Goal: Task Accomplishment & Management: Use online tool/utility

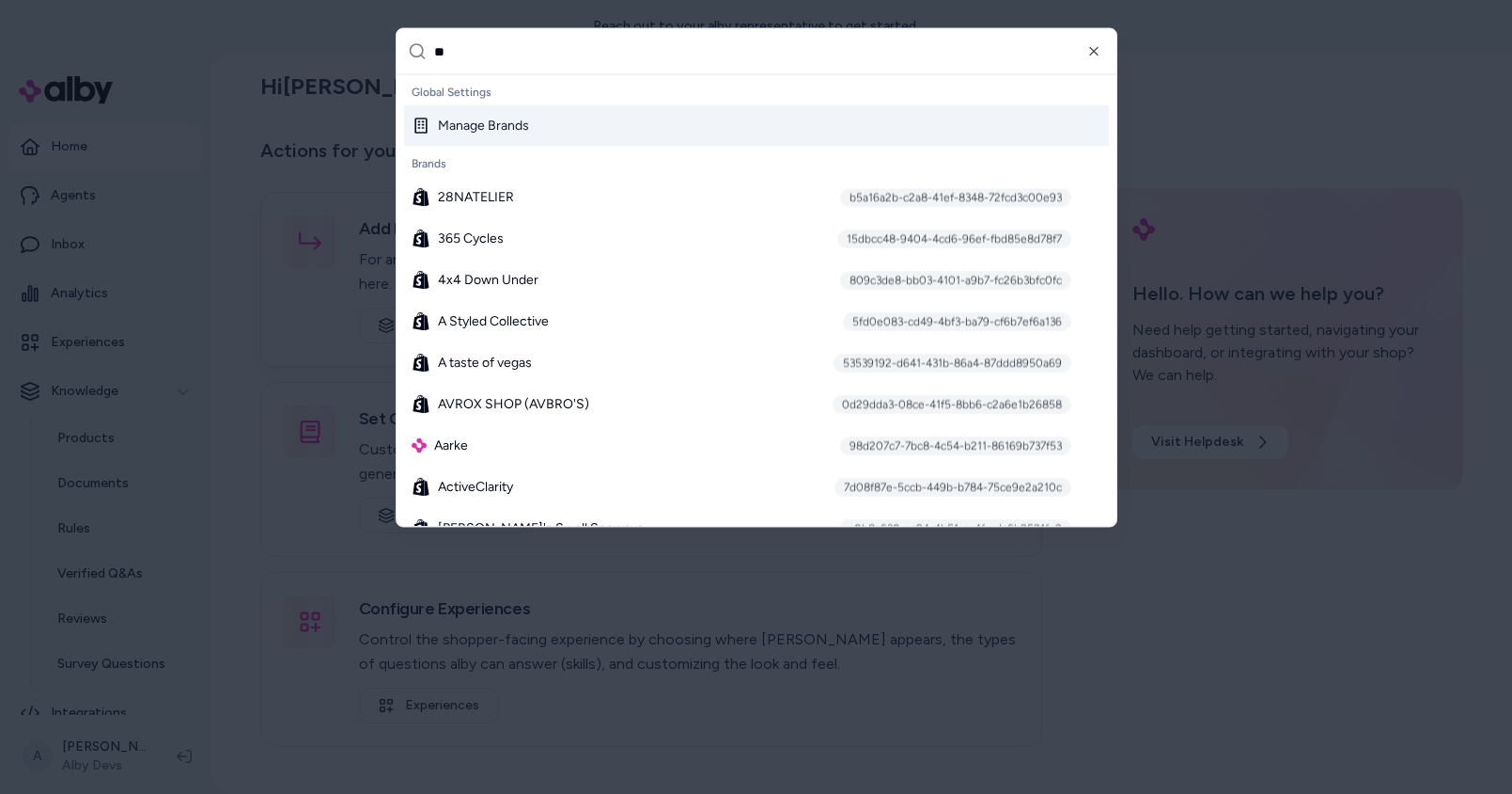
type input "***"
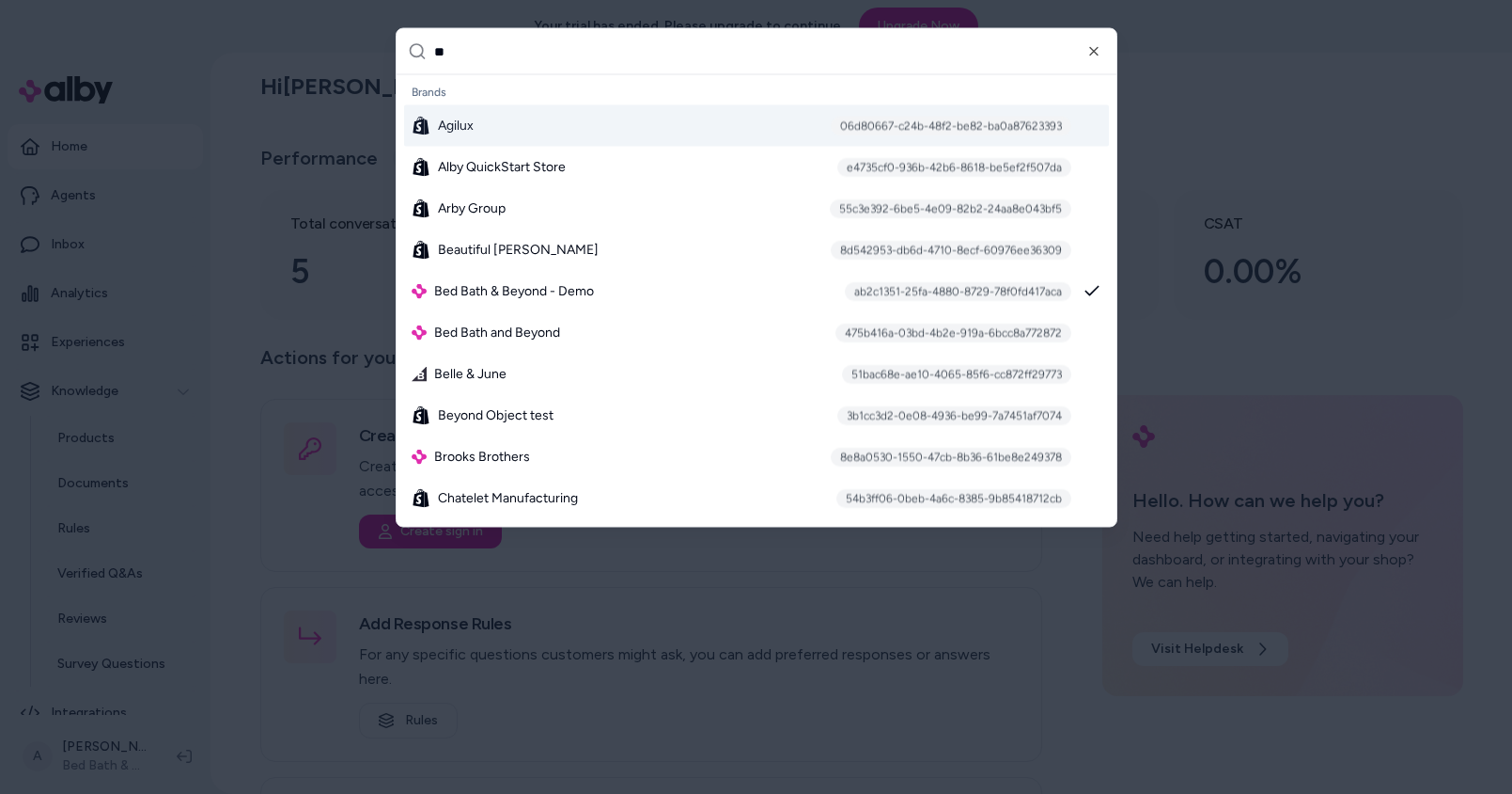
type input "***"
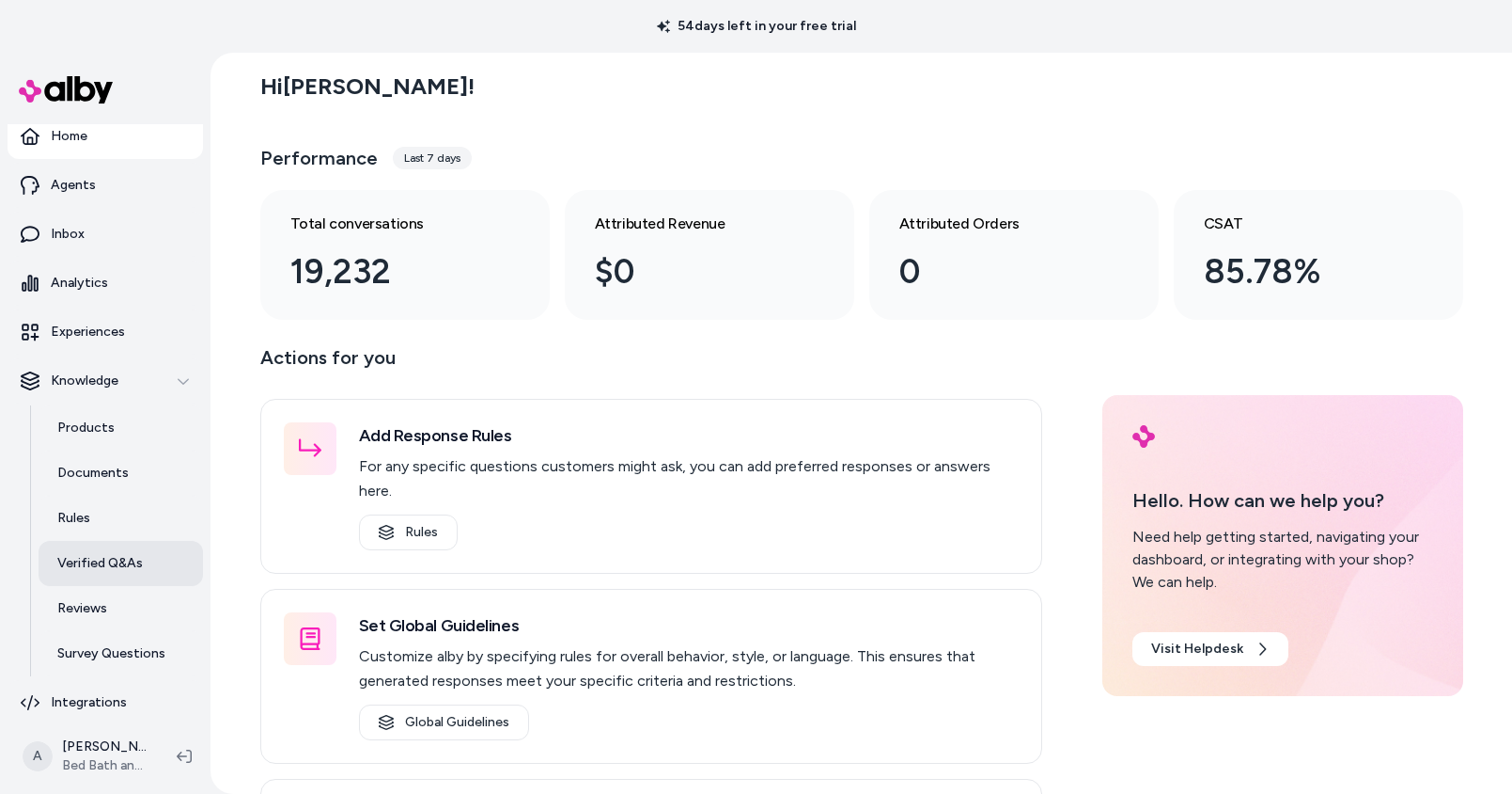
scroll to position [21, 0]
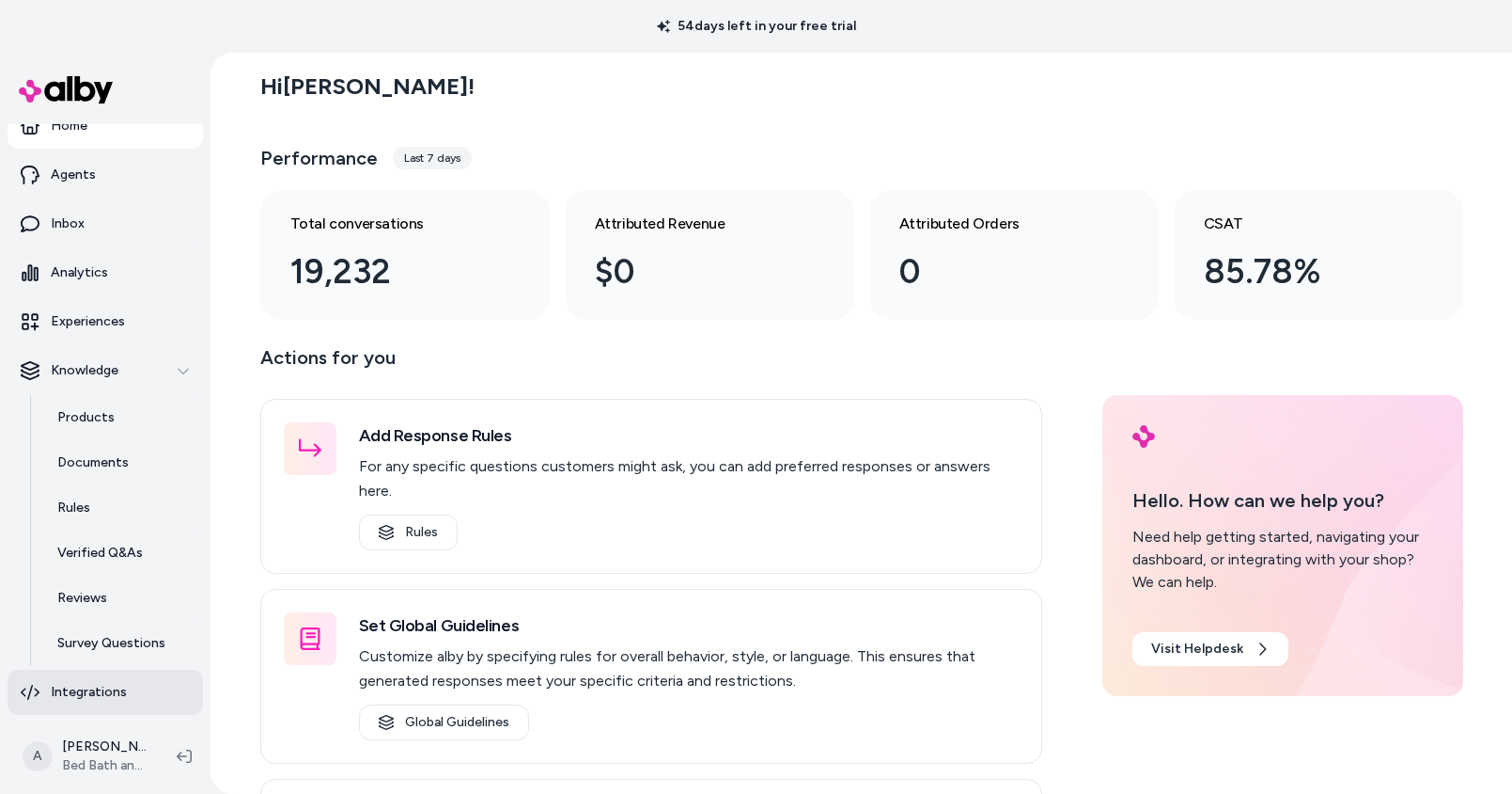
click at [89, 699] on p "Integrations" at bounding box center [88, 692] width 76 height 19
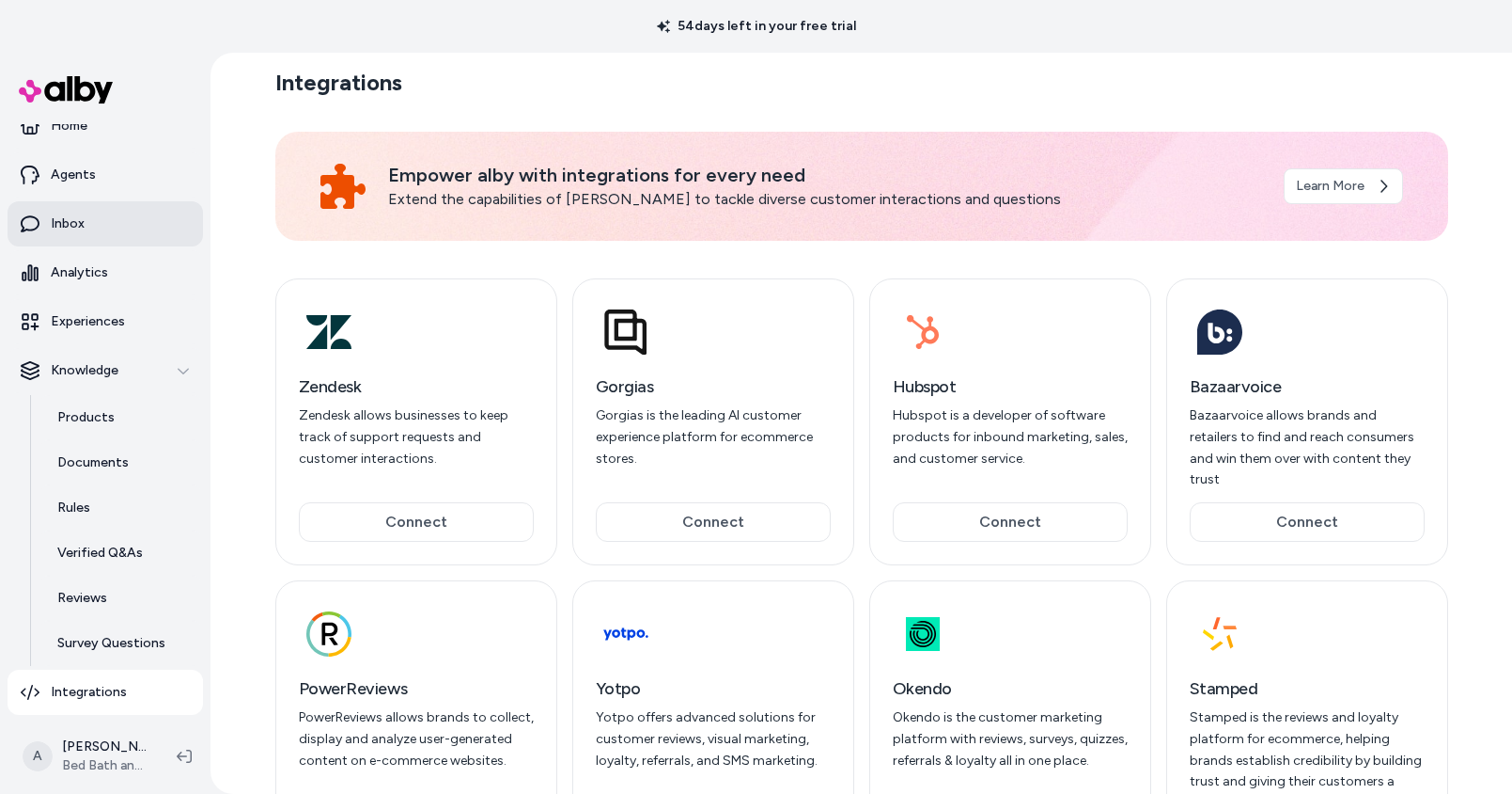
click at [77, 223] on p "Inbox" at bounding box center [67, 223] width 34 height 19
click at [105, 231] on link "Inbox" at bounding box center [105, 223] width 196 height 45
click at [67, 225] on p "Inbox" at bounding box center [67, 223] width 34 height 19
click at [91, 227] on link "Inbox" at bounding box center [105, 223] width 196 height 45
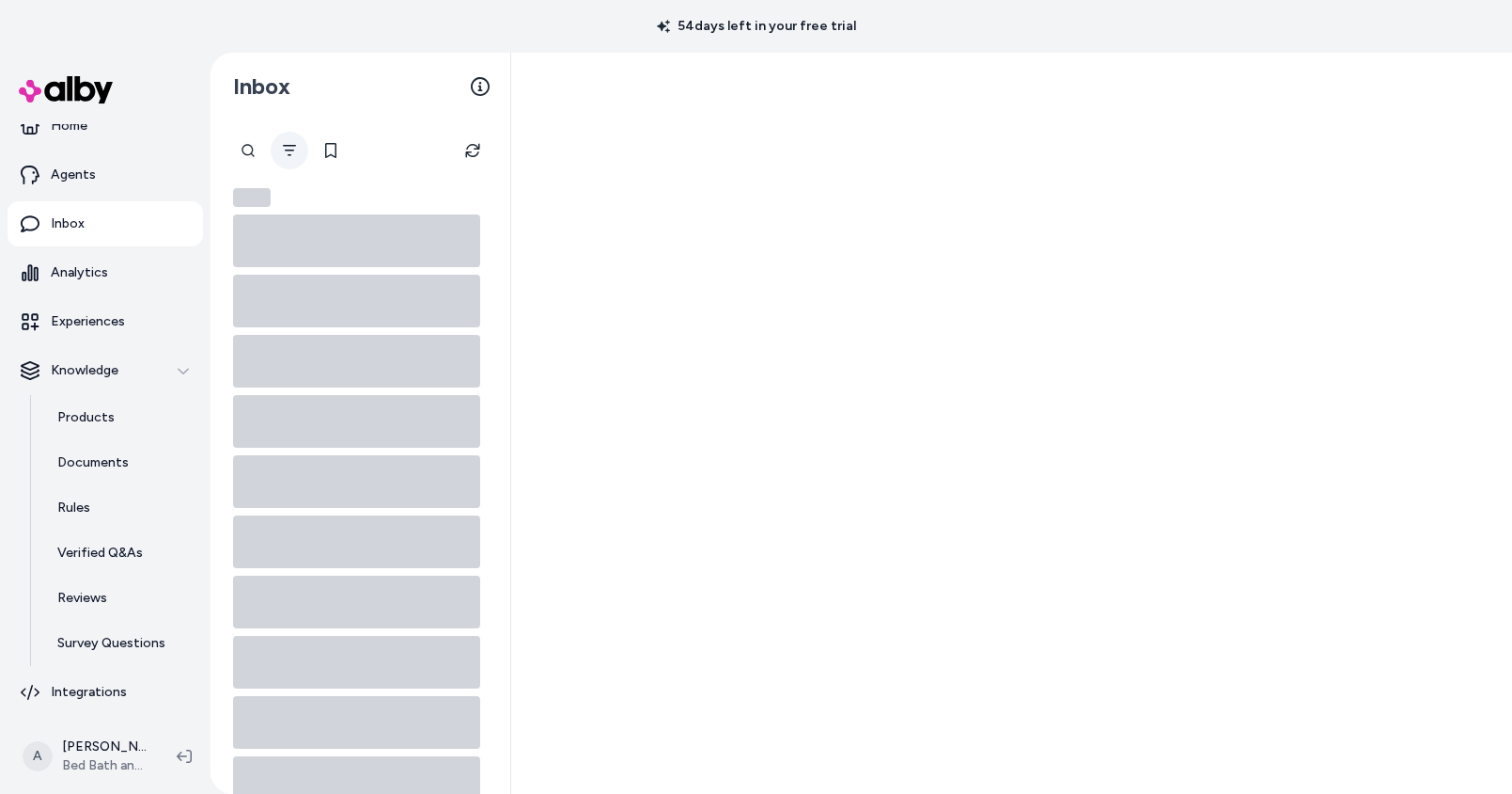
click at [292, 151] on icon "Filter" at bounding box center [290, 150] width 15 height 15
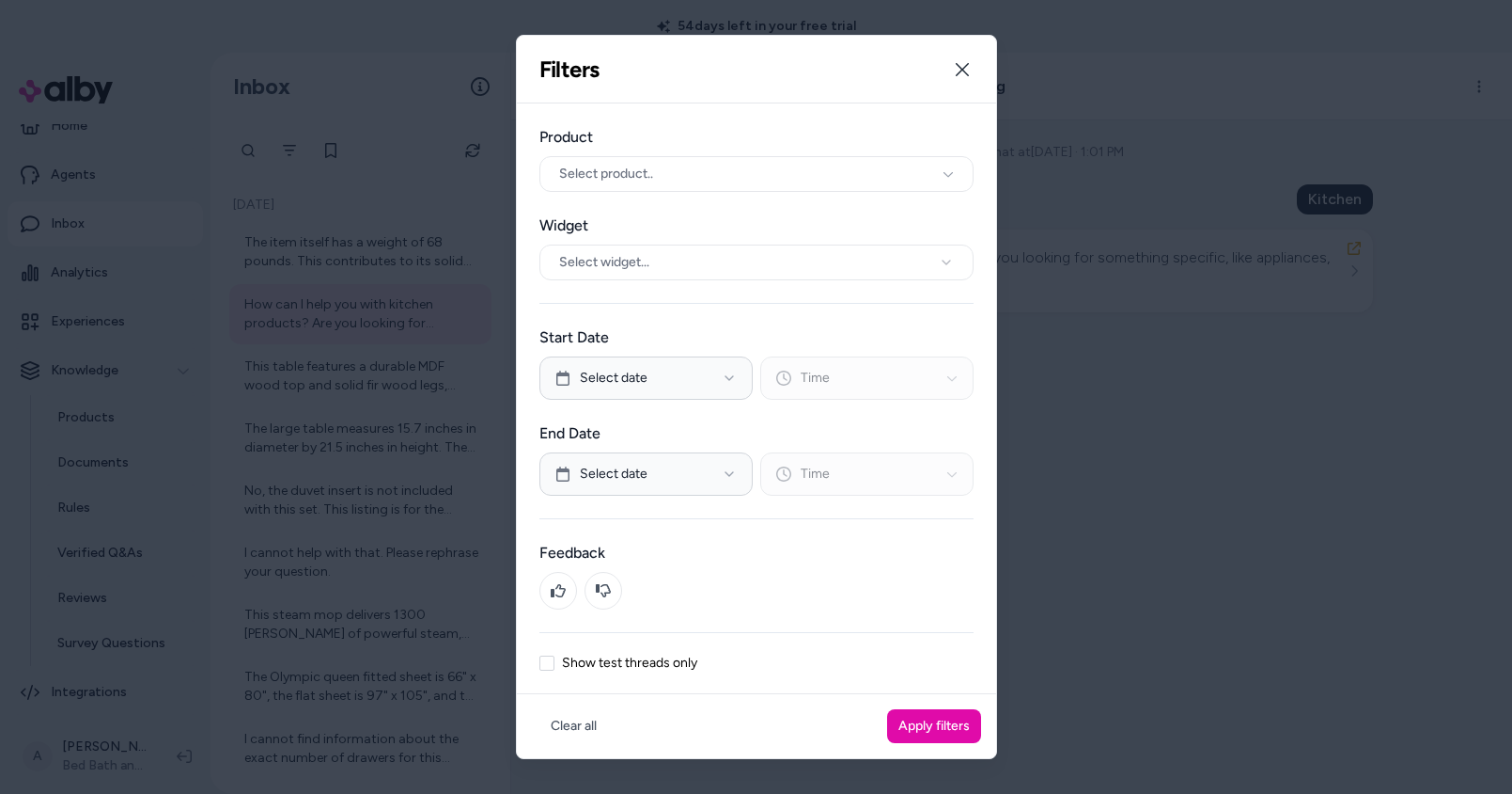
click at [607, 665] on label "Show test threads only" at bounding box center [629, 663] width 135 height 13
click at [554, 665] on button "Show test threads only" at bounding box center [547, 663] width 15 height 15
click at [934, 733] on button "Apply filters" at bounding box center [933, 726] width 94 height 34
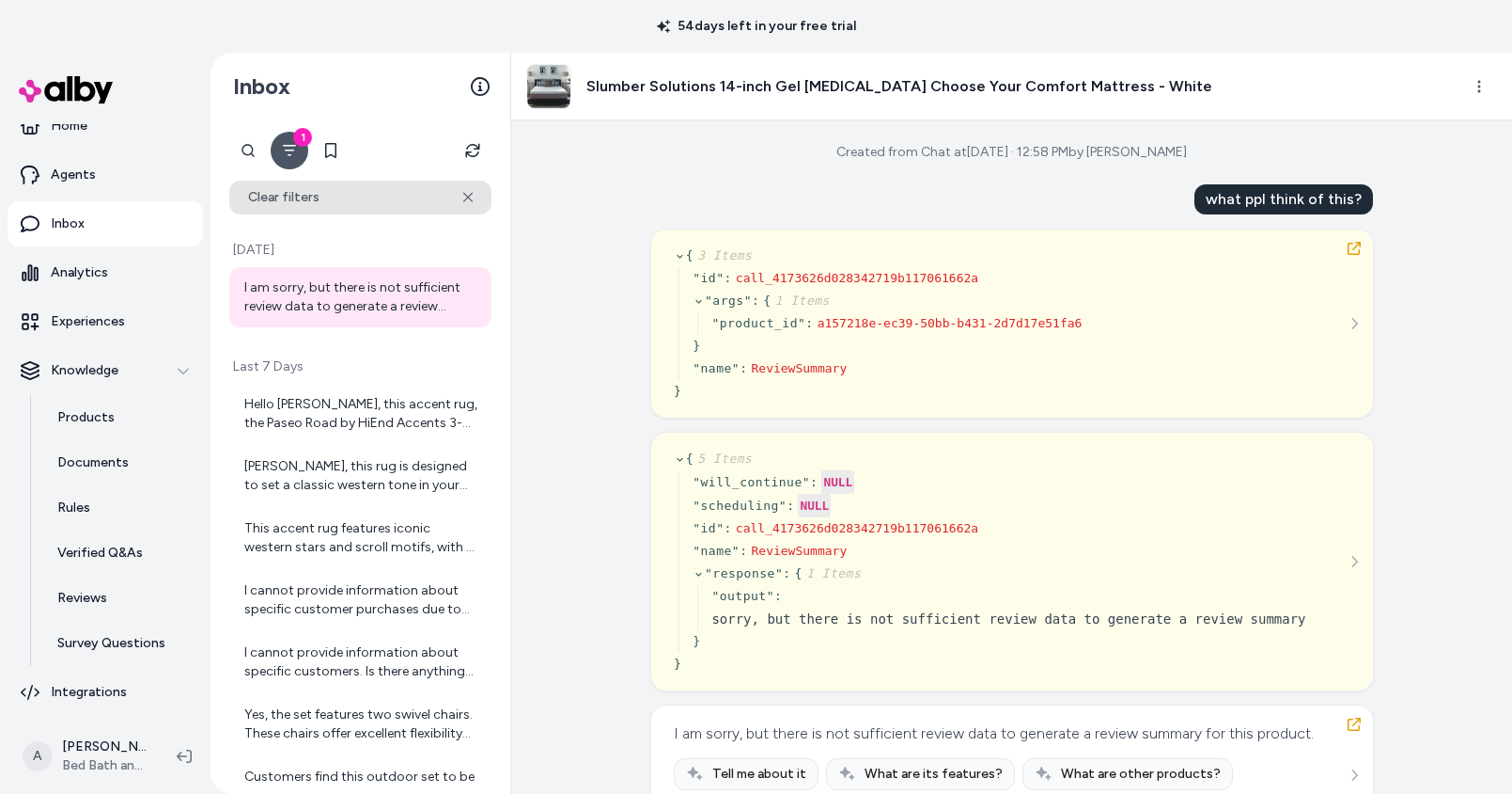
click at [471, 202] on icon at bounding box center [469, 198] width 10 height 11
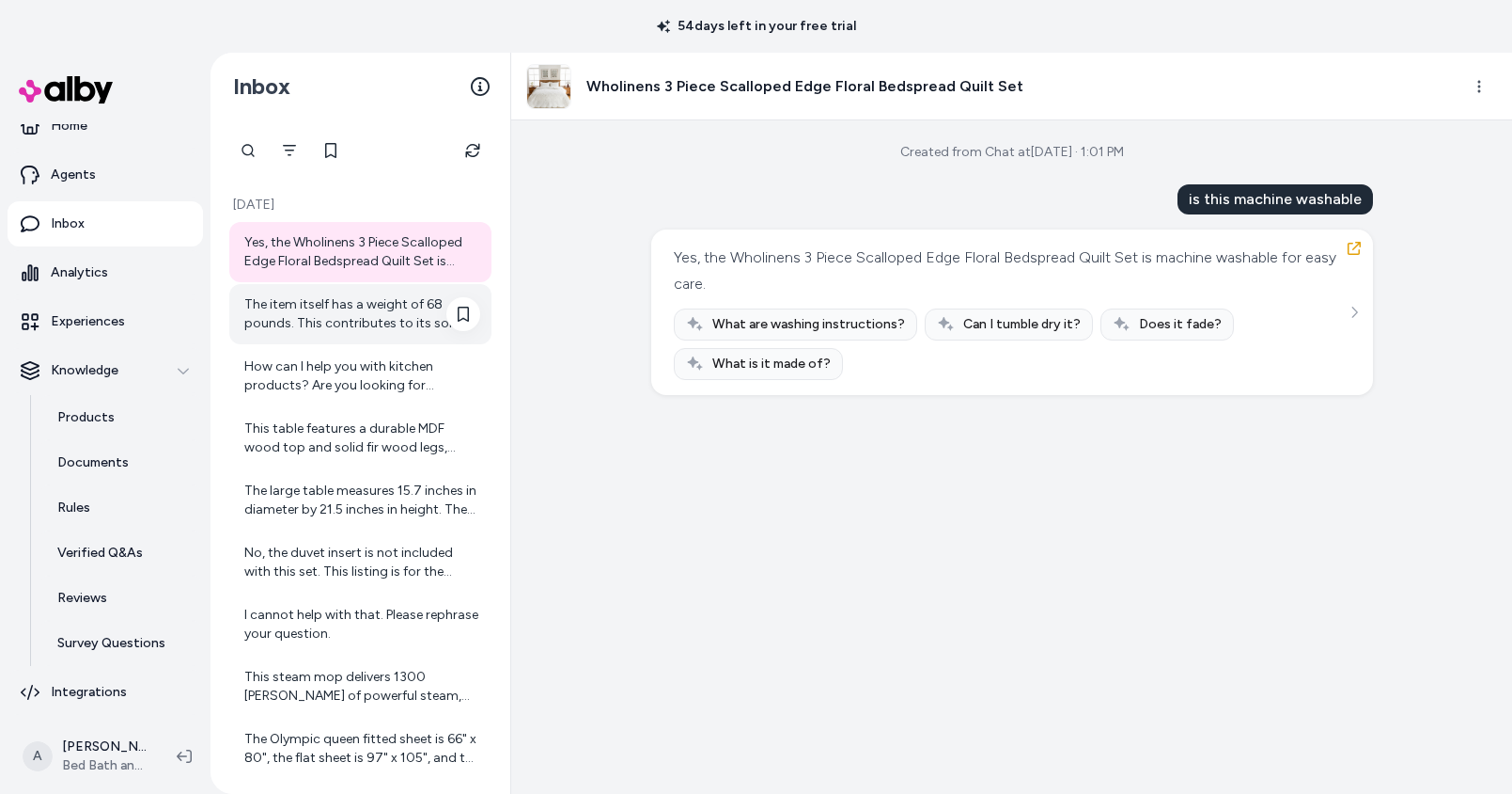
click at [303, 301] on div "The item itself has a weight of 68 pounds. This contributes to its solid constr…" at bounding box center [362, 314] width 236 height 38
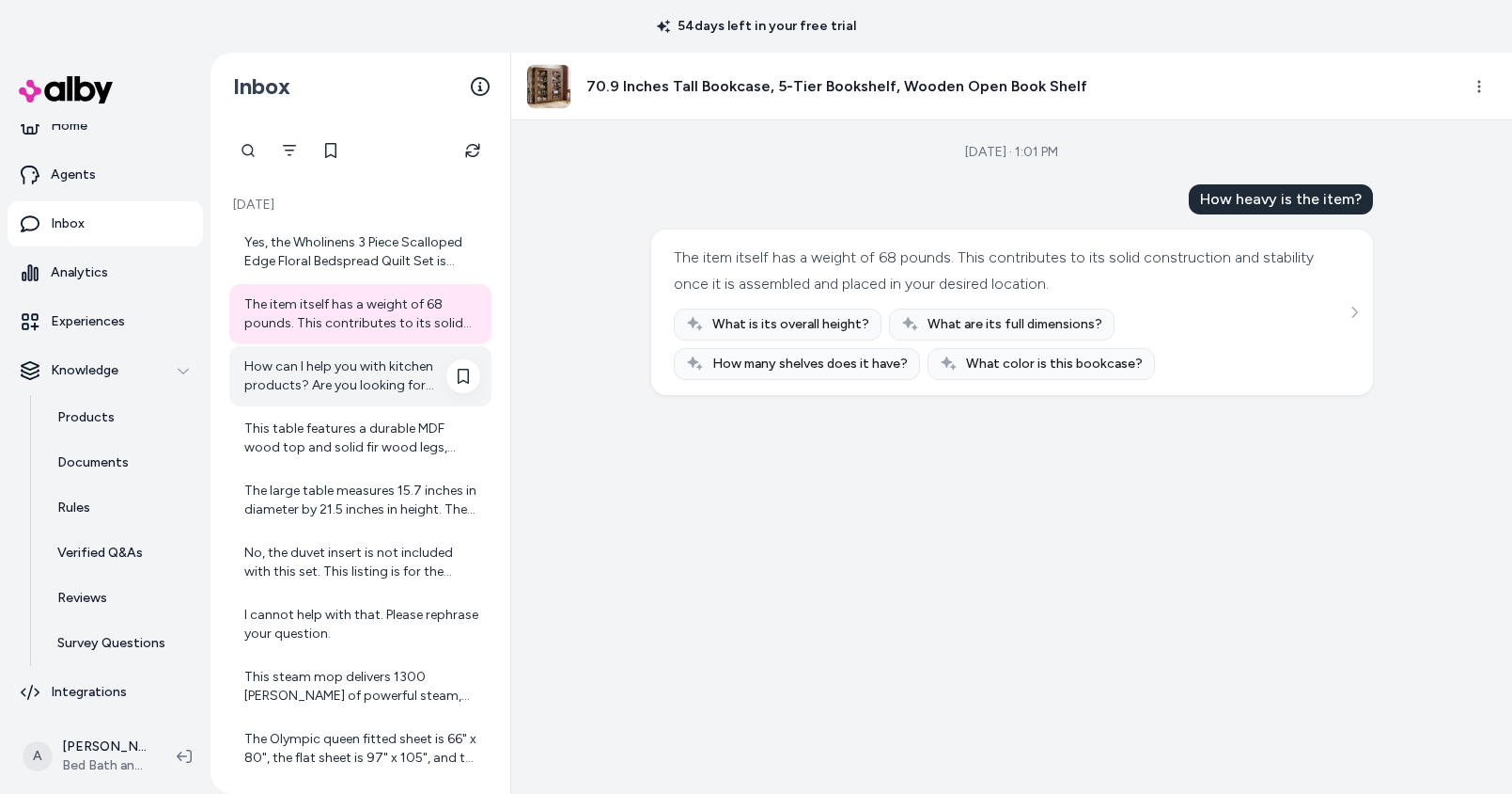
click at [296, 379] on div "How can I help you with kitchen products? Are you looking for something specifi…" at bounding box center [362, 377] width 236 height 38
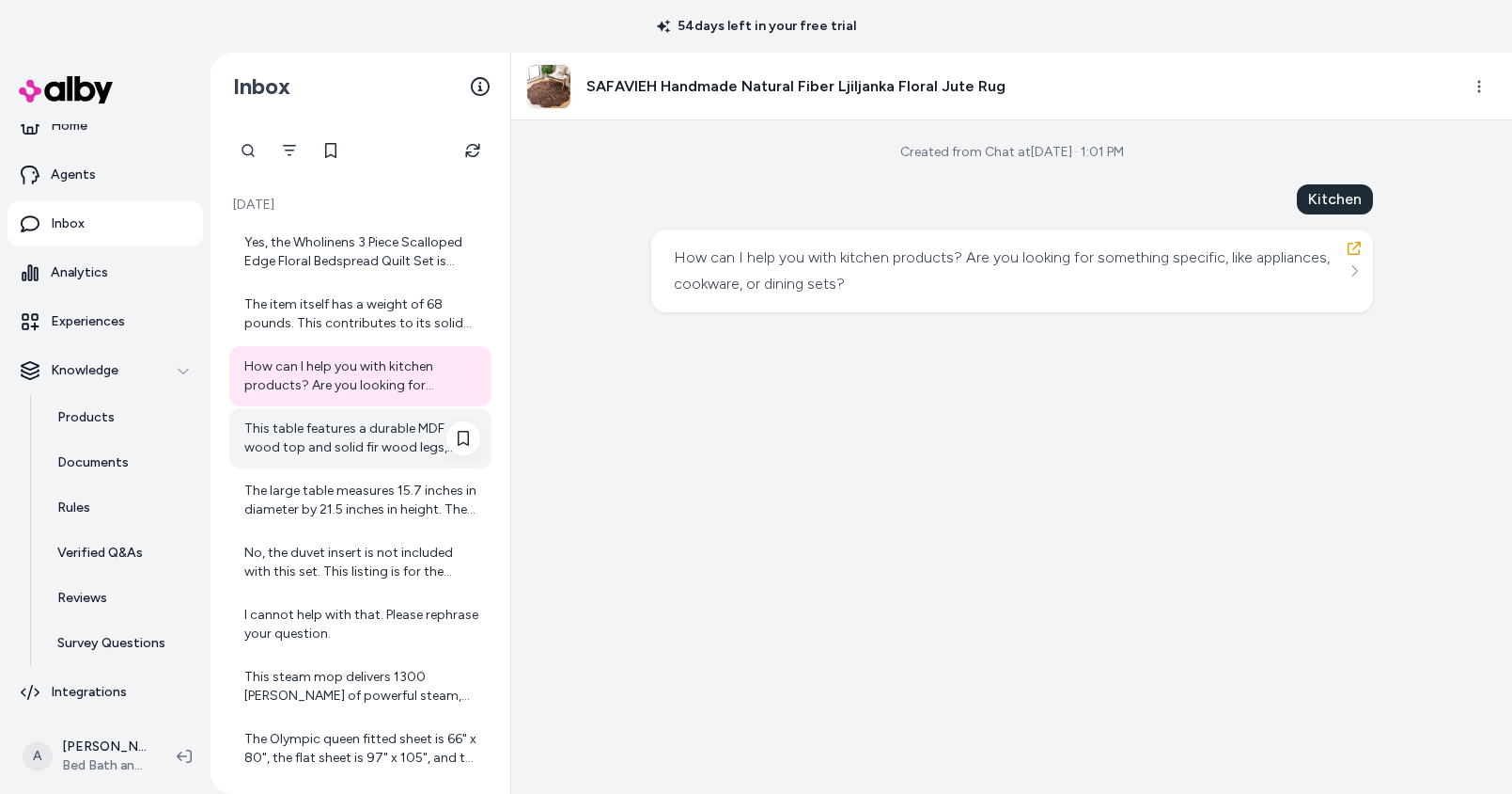
click at [319, 450] on div "This table features a durable MDF wood top and solid fir wood legs, ensuring a …" at bounding box center [362, 438] width 236 height 38
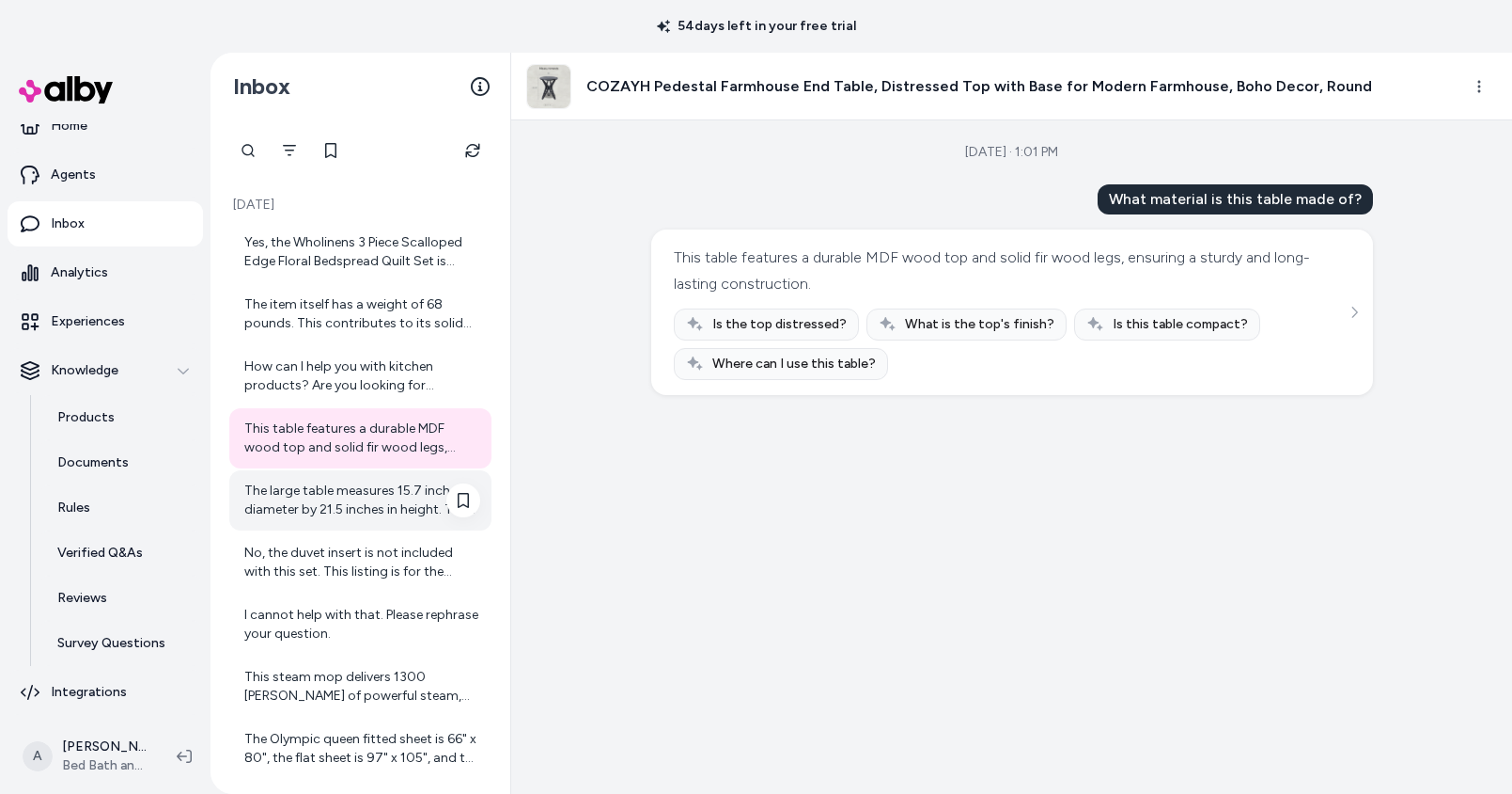
click at [318, 497] on div "The large table measures 15.7 inches in diameter by 21.5 inches in height. The …" at bounding box center [362, 500] width 236 height 38
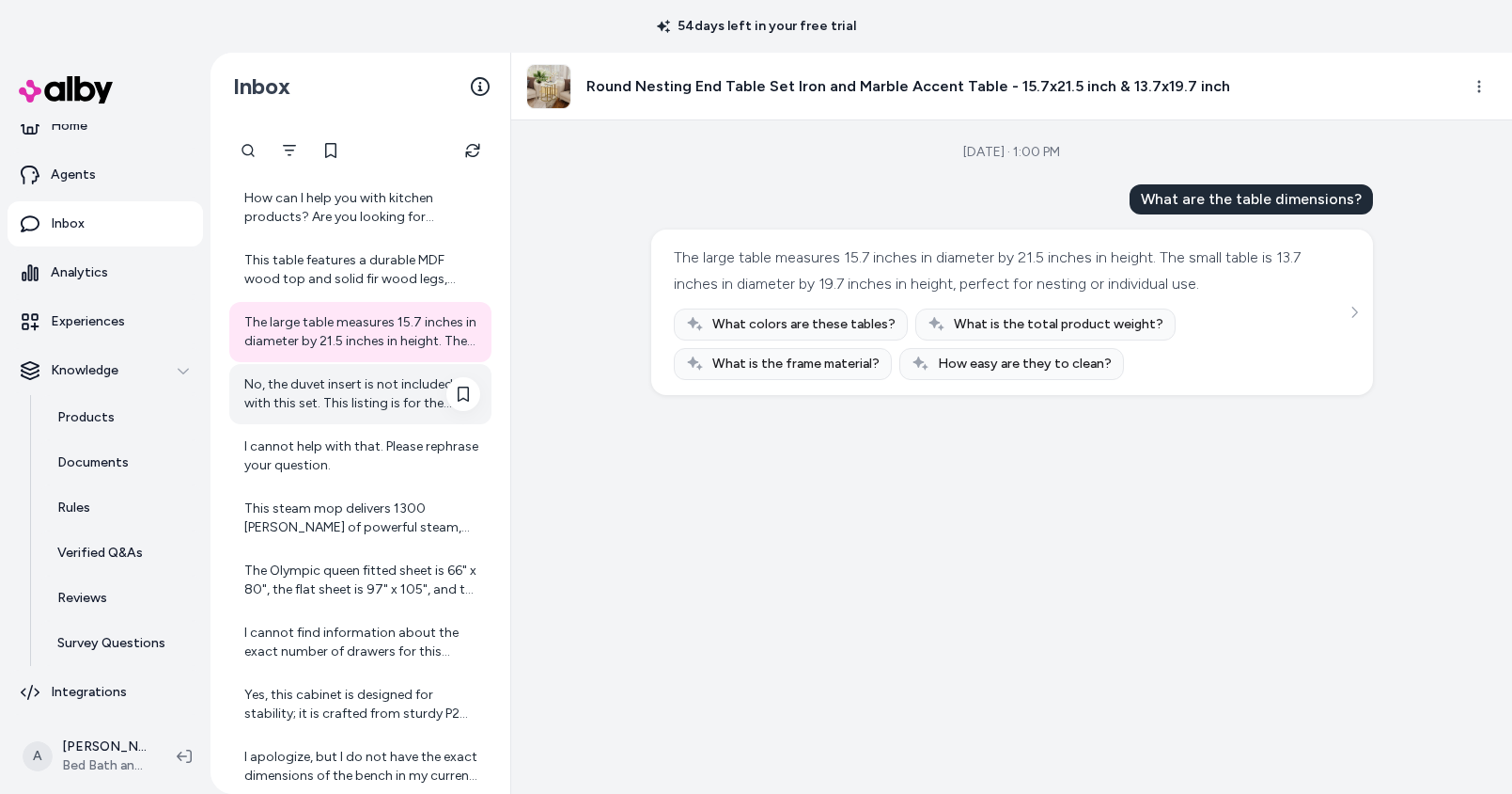
scroll to position [165, 0]
click at [318, 400] on div "No, the duvet insert is not included with this set. This listing is for the duv…" at bounding box center [362, 398] width 236 height 38
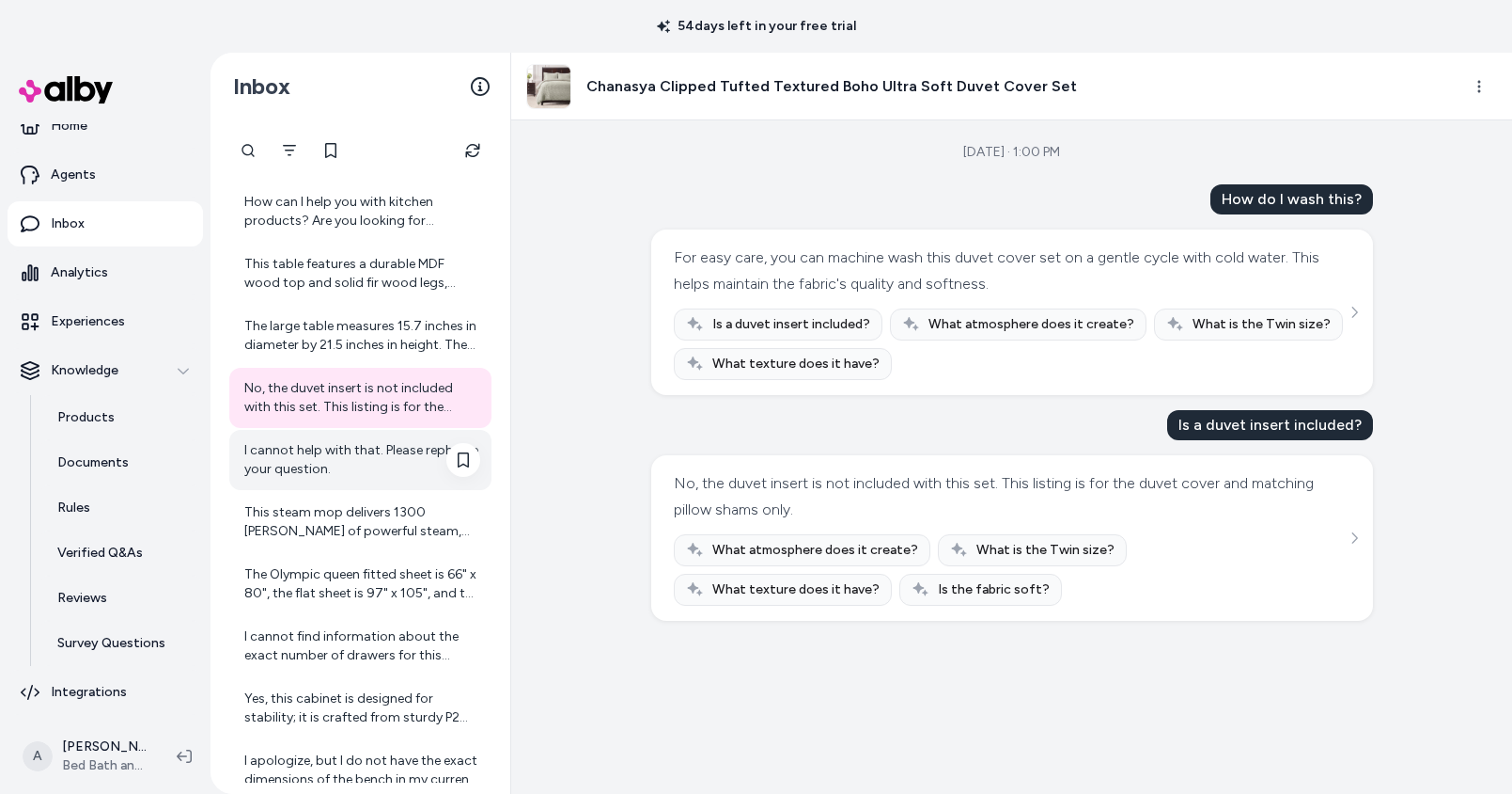
click at [321, 468] on div "I cannot help with that. Please rephrase your question." at bounding box center [362, 460] width 236 height 38
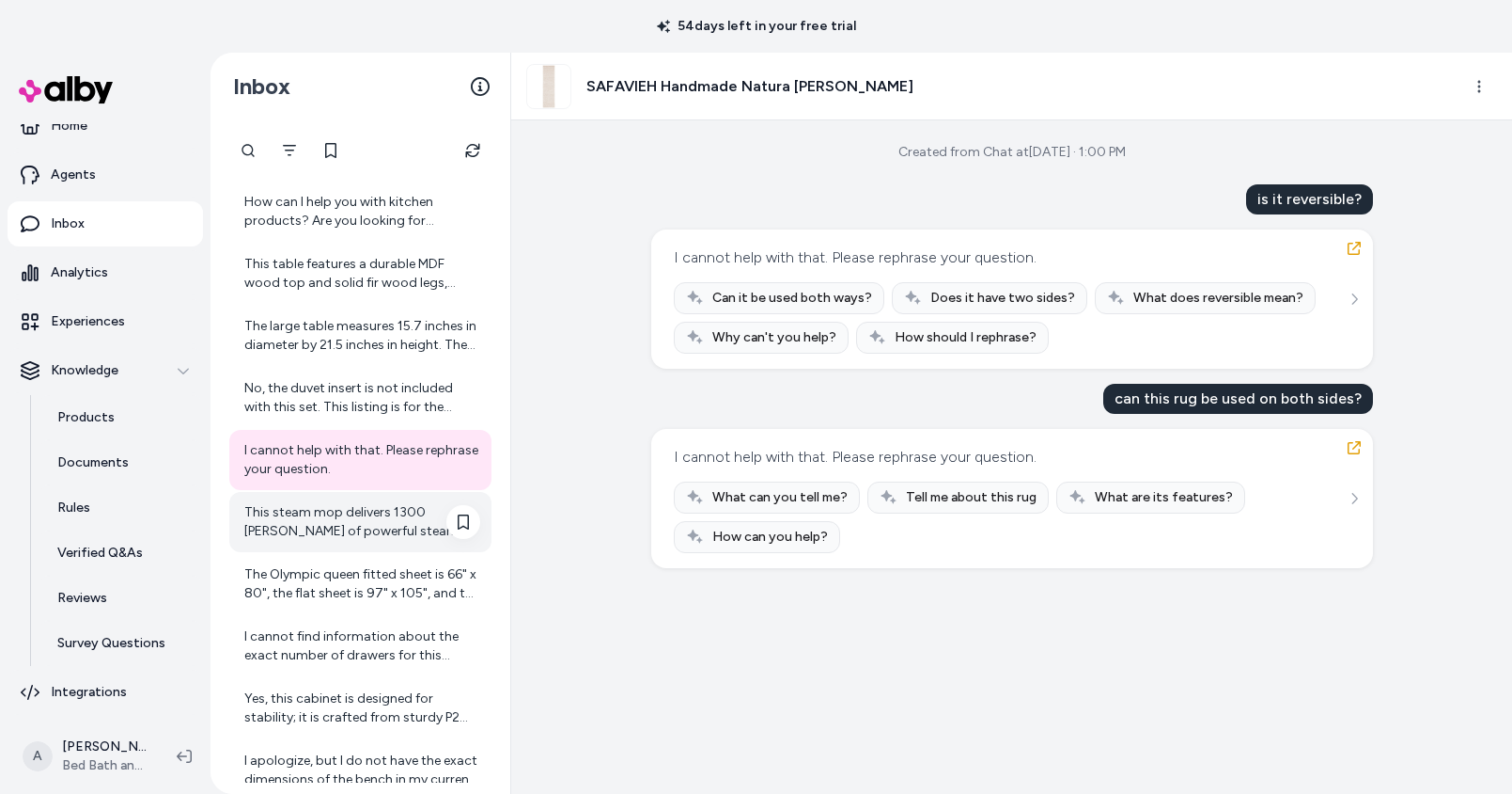
click at [338, 520] on div "This steam mop delivers 1300 watts of powerful steam, ensuring a robust and eff…" at bounding box center [362, 522] width 236 height 38
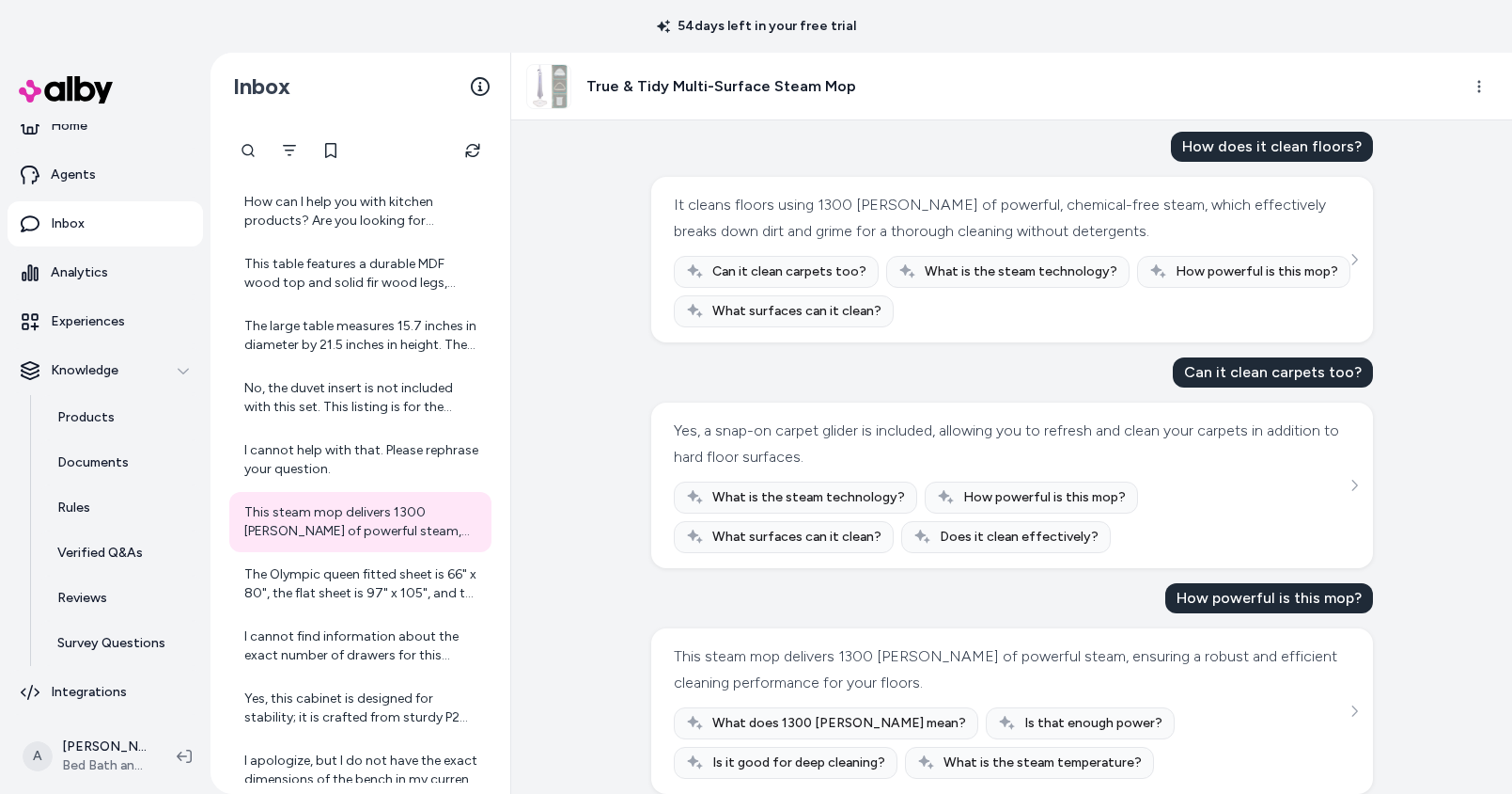
scroll to position [75, 0]
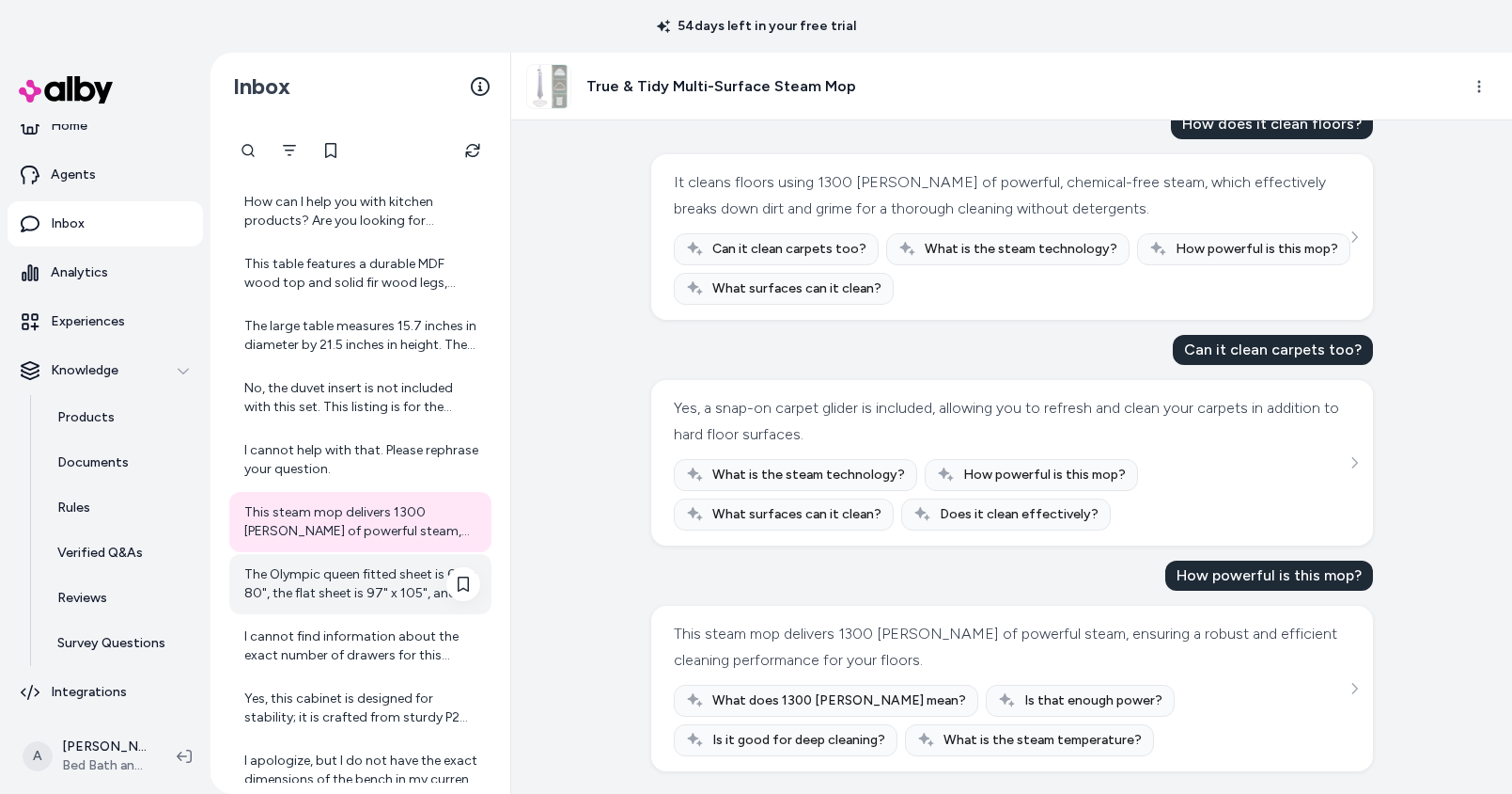
click at [323, 595] on div "The Olympic queen fitted sheet is 66" x 80", the flat sheet is 97" x 105", and …" at bounding box center [362, 584] width 236 height 38
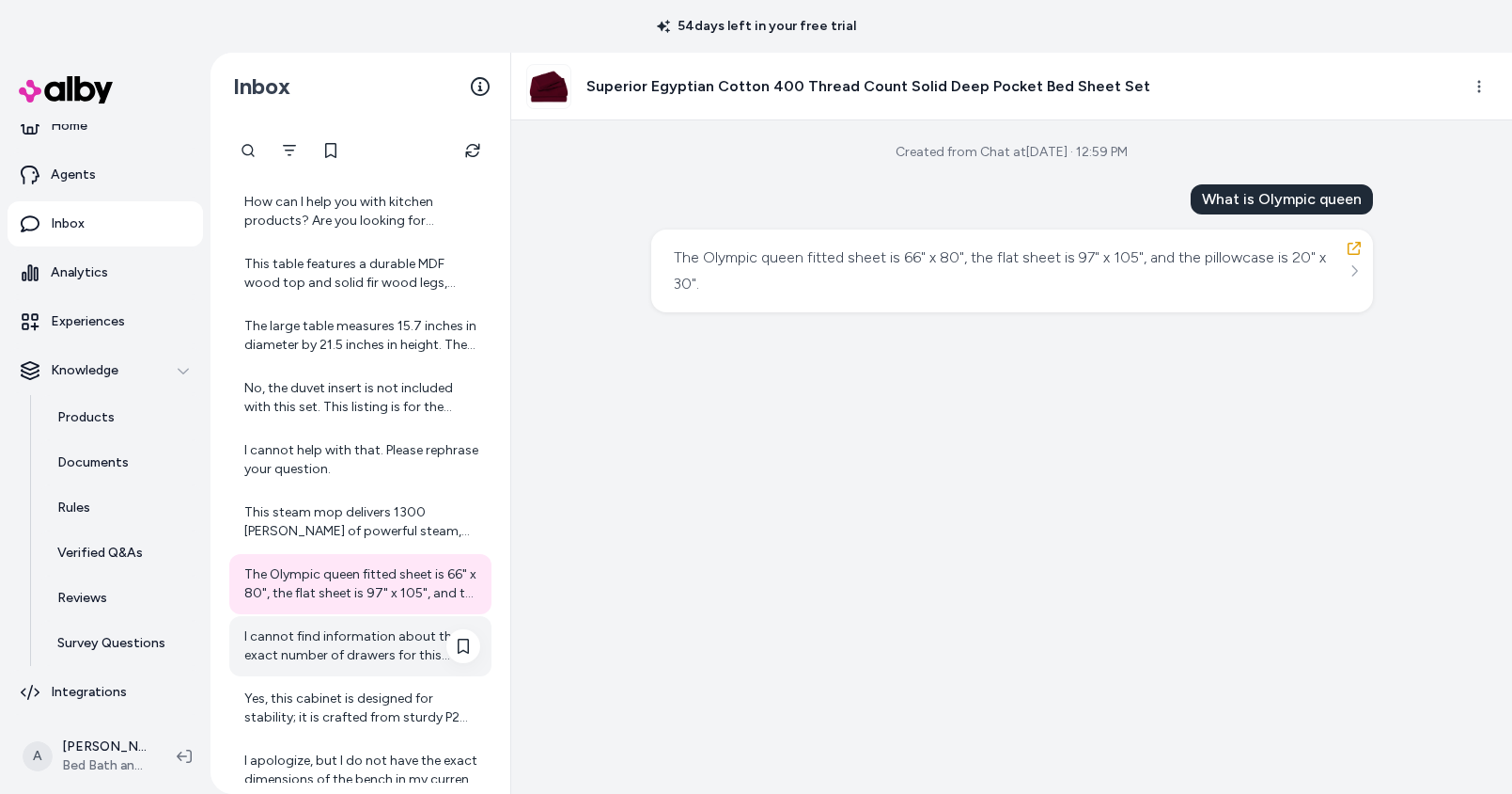
click at [313, 635] on div "I cannot find information about the exact number of drawers for this product." at bounding box center [362, 647] width 236 height 38
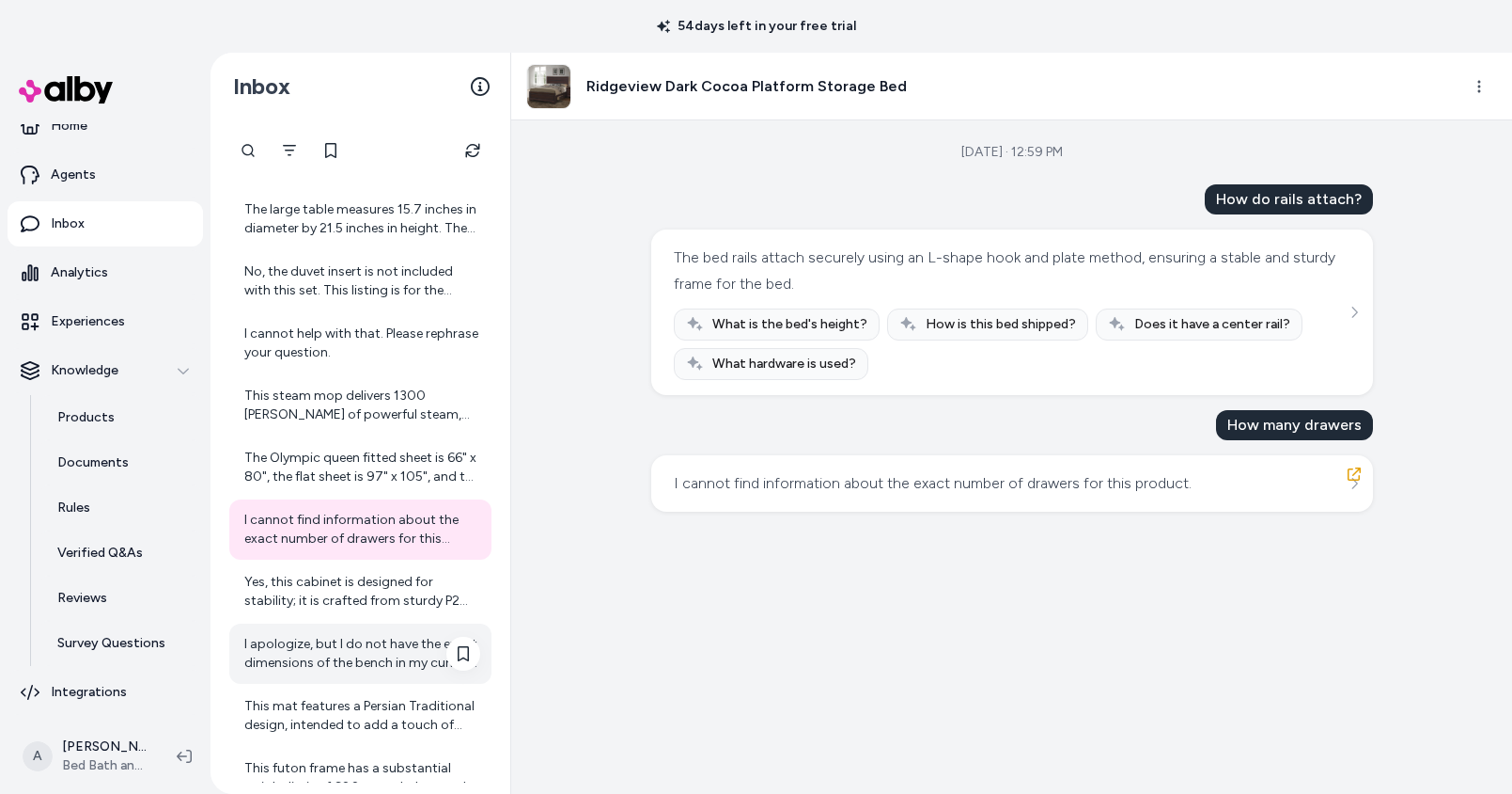
scroll to position [301, 0]
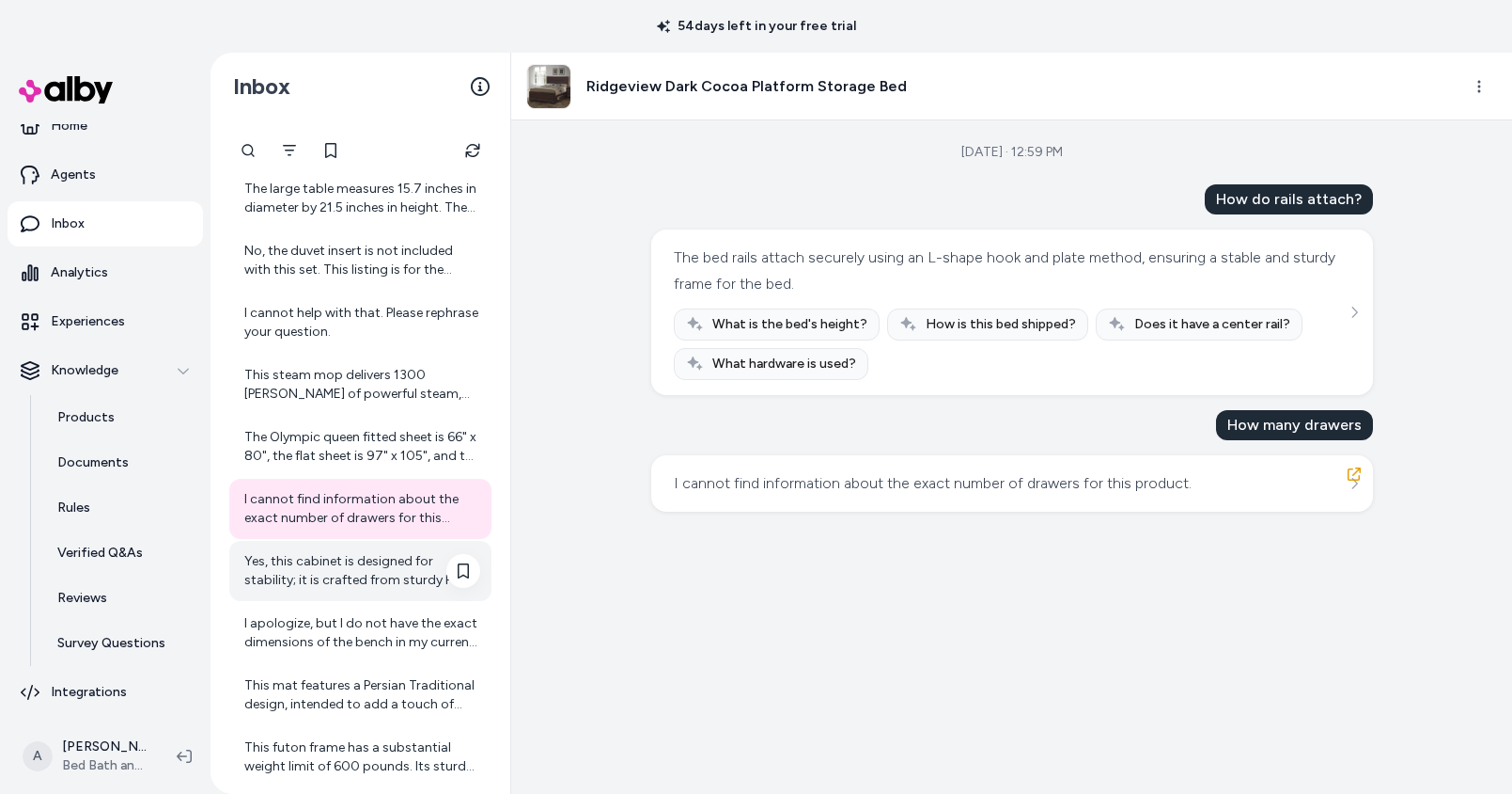
click at [336, 572] on div "Yes, this cabinet is designed for stability; it is crafted from sturdy P2 MDF a…" at bounding box center [362, 571] width 236 height 38
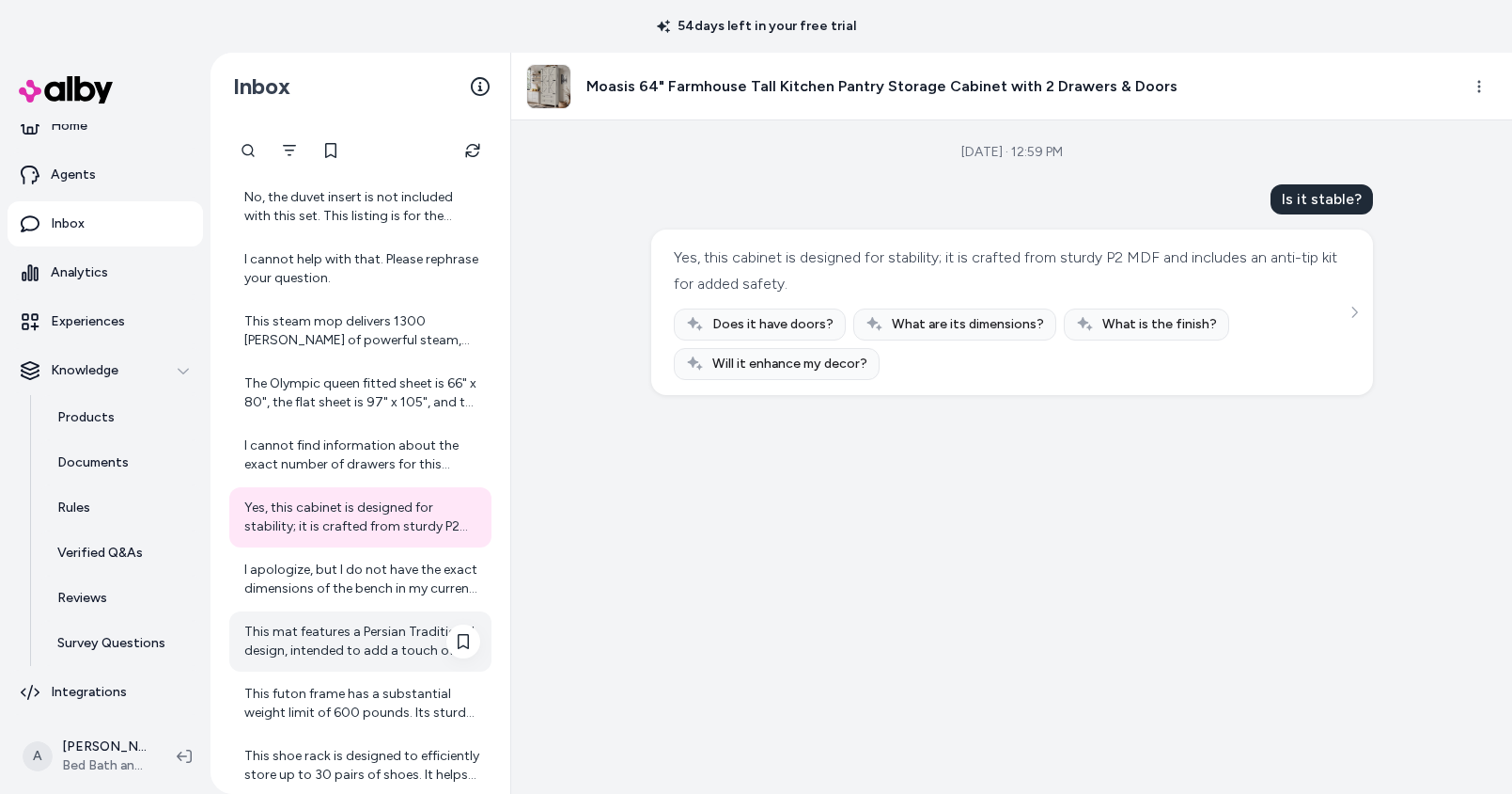
scroll to position [381, 0]
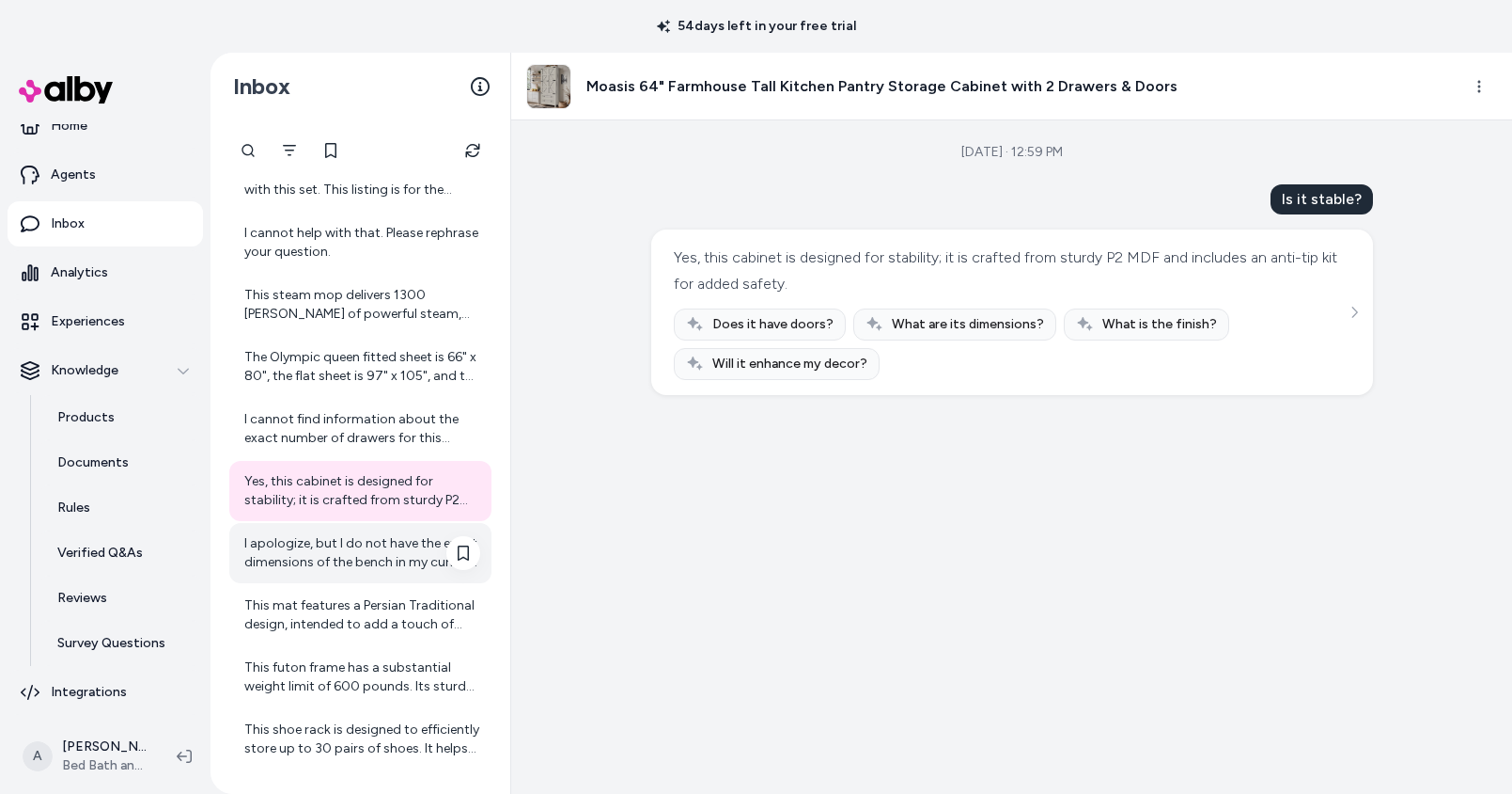
click at [348, 564] on div "I apologize, but I do not have the exact dimensions of the bench in my current …" at bounding box center [362, 553] width 236 height 38
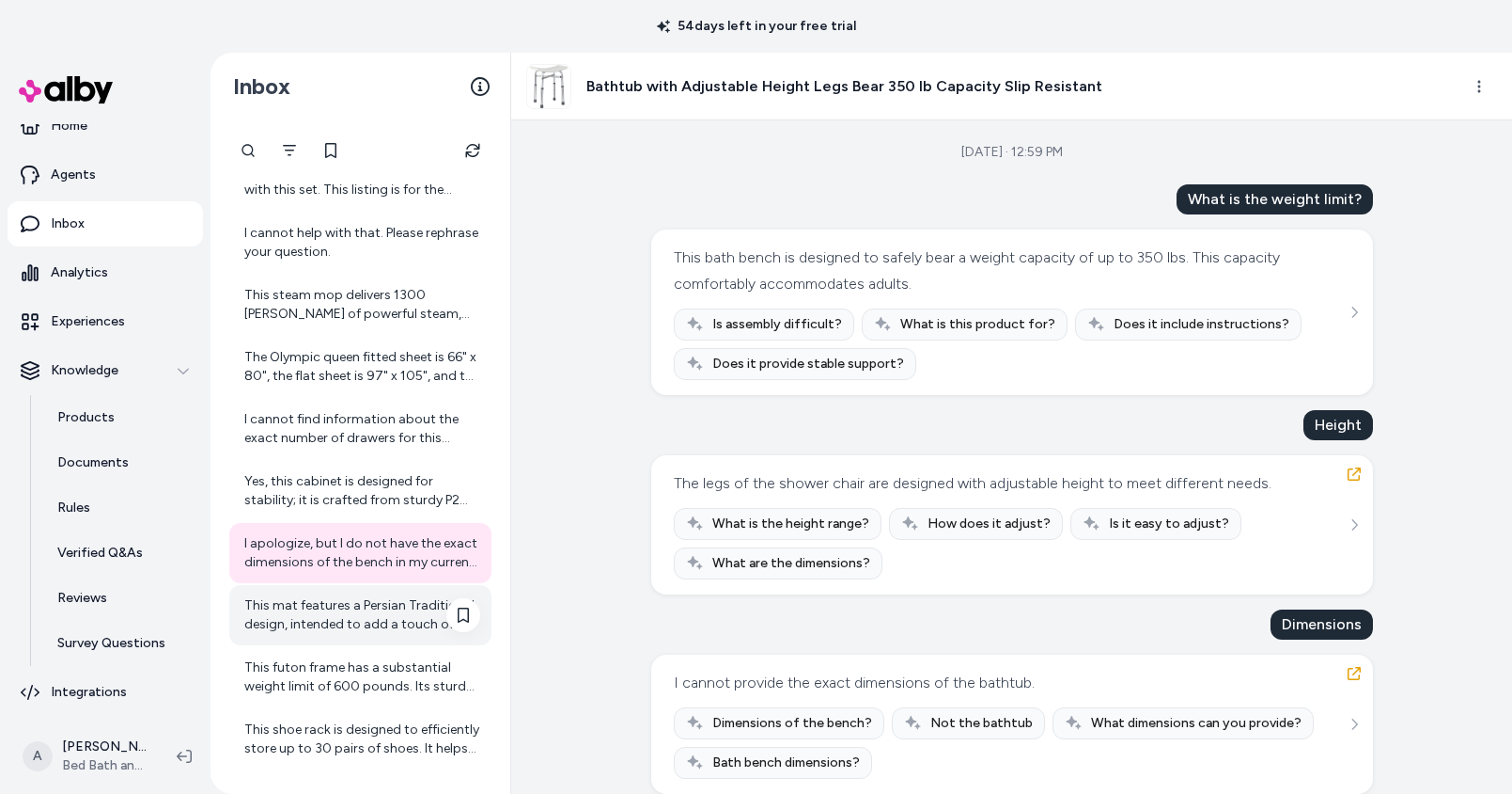
click at [349, 604] on div "This mat features a Persian Traditional design, intended to add a touch of time…" at bounding box center [362, 615] width 236 height 38
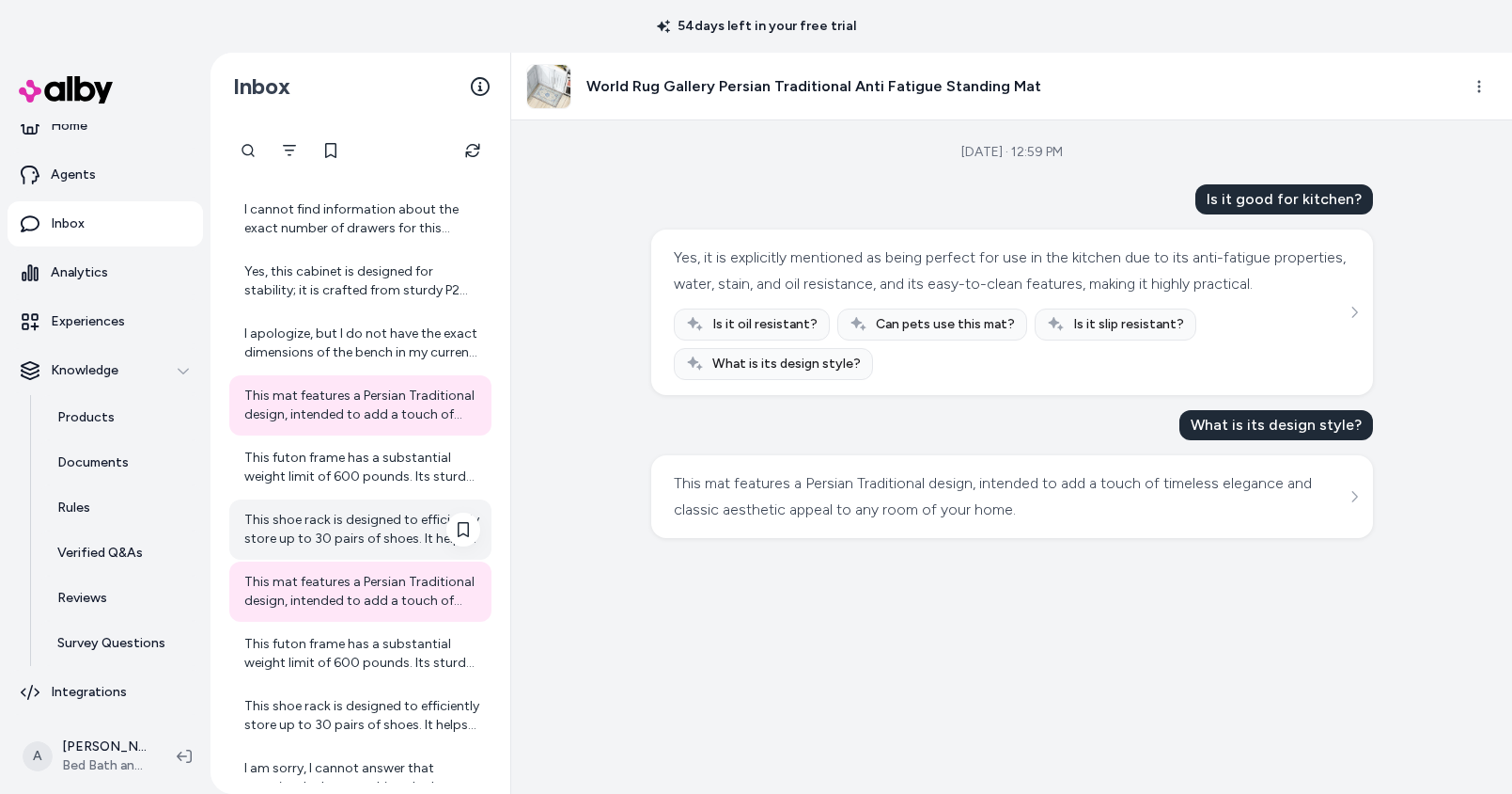
scroll to position [622, 0]
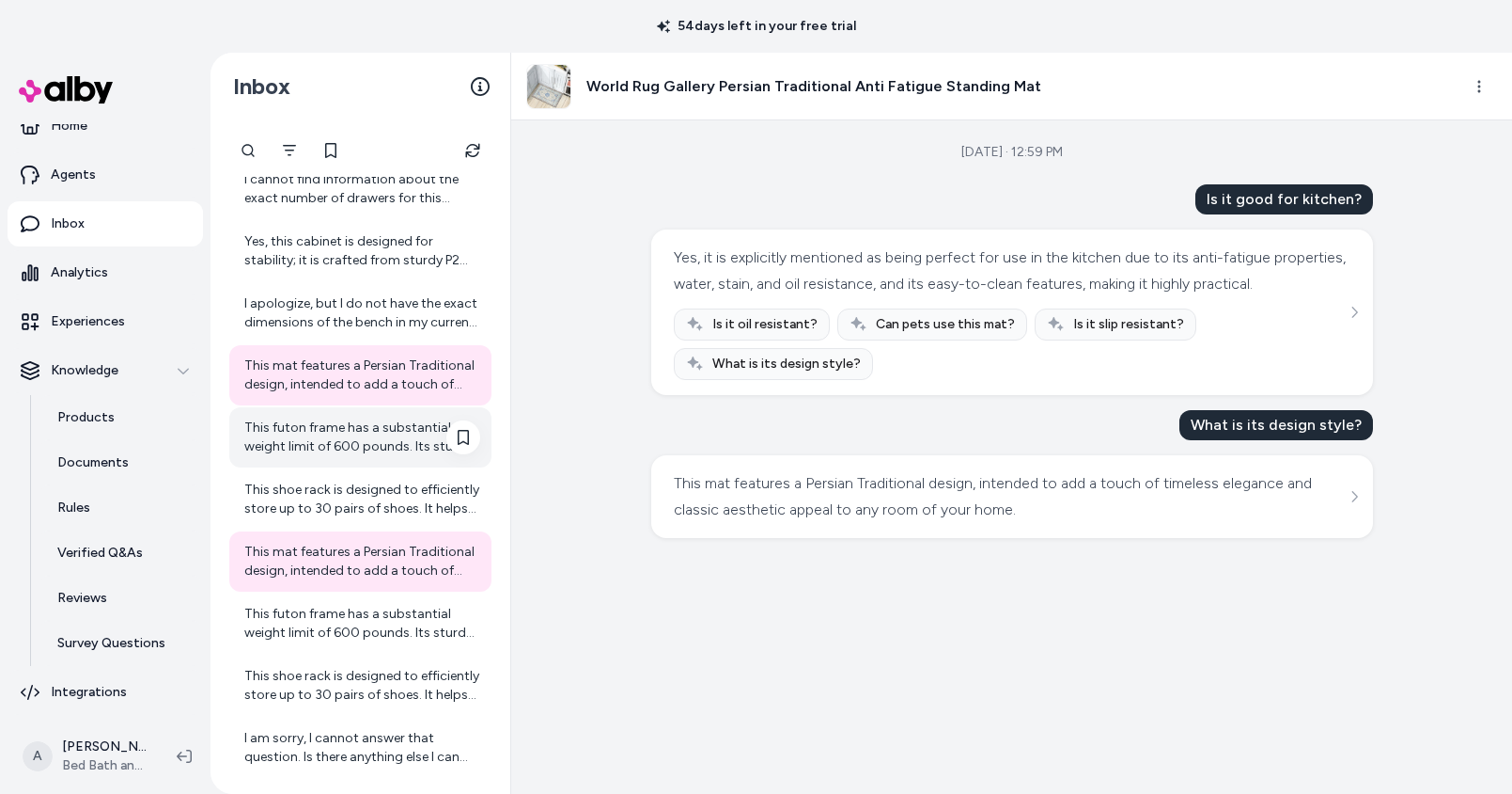
click at [337, 434] on div "This futon frame has a substantial weight limit of 600 pounds. Its sturdy solid…" at bounding box center [362, 437] width 236 height 38
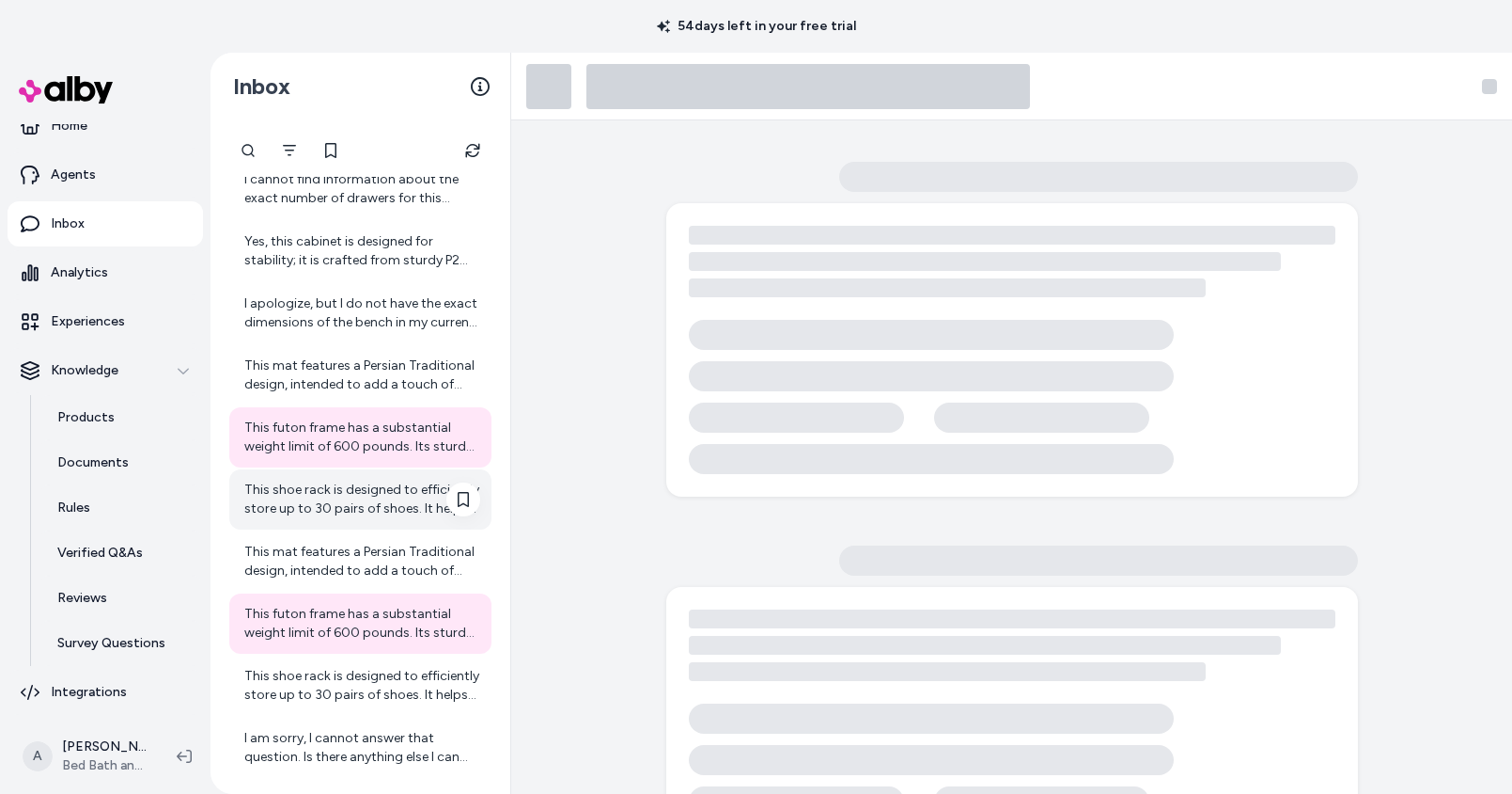
click at [348, 512] on div "This shoe rack is designed to efficiently store up to 30 pairs of shoes. It hel…" at bounding box center [362, 499] width 236 height 38
